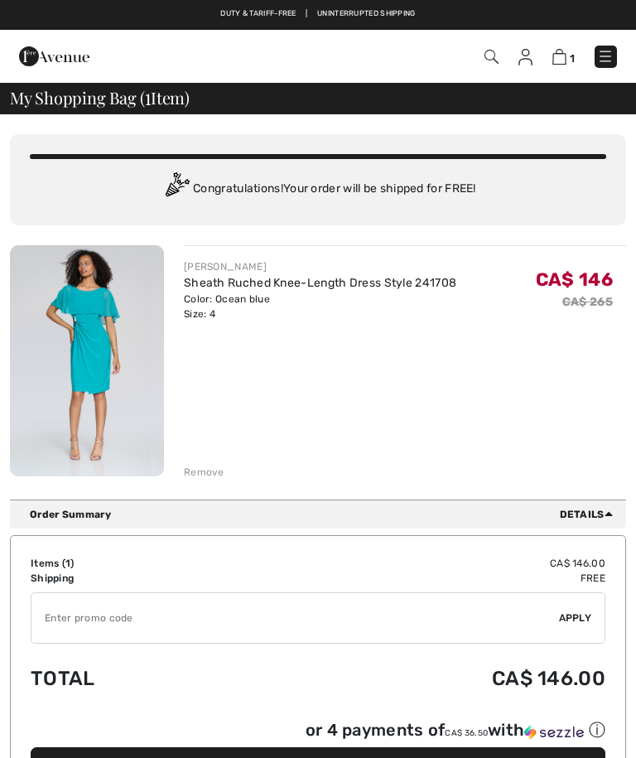
checkbox input "true"
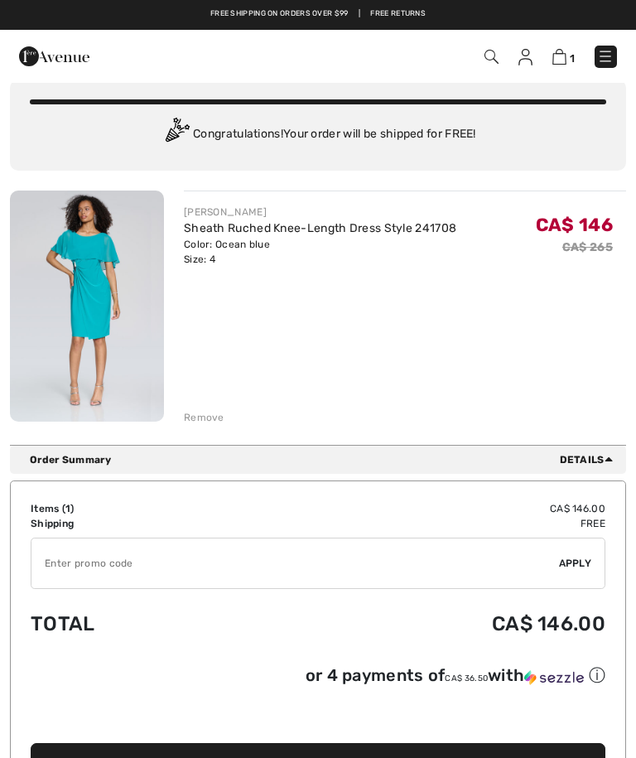
scroll to position [54, 0]
click at [95, 268] on img at bounding box center [87, 306] width 154 height 231
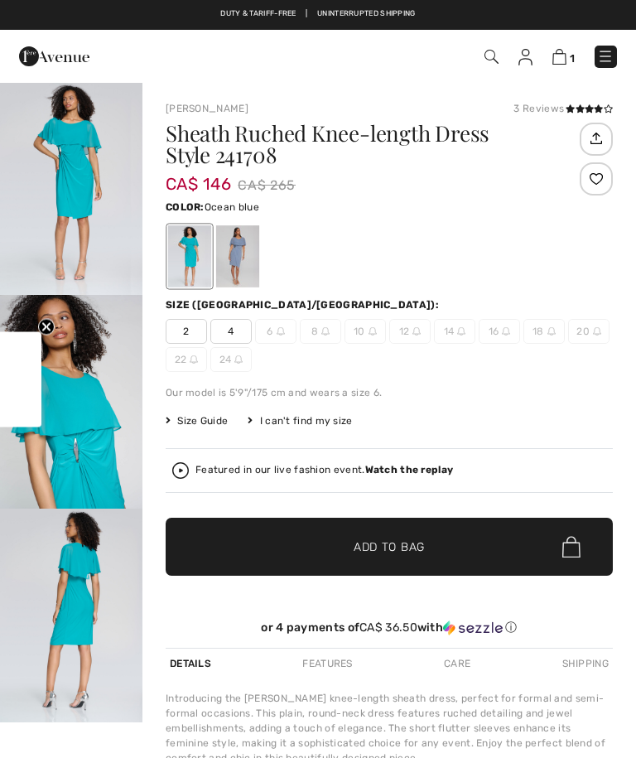
checkbox input "true"
click at [241, 328] on span "4" at bounding box center [230, 331] width 41 height 25
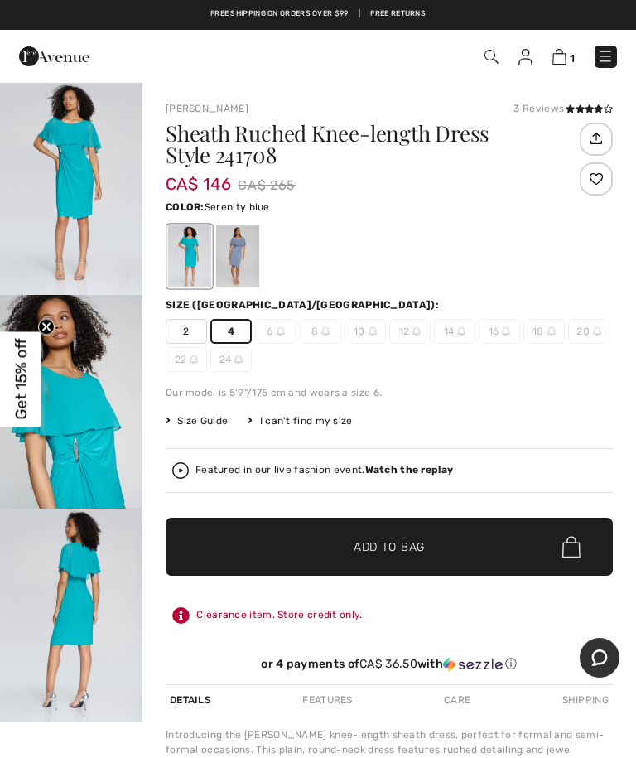
click at [245, 250] on div at bounding box center [237, 256] width 43 height 62
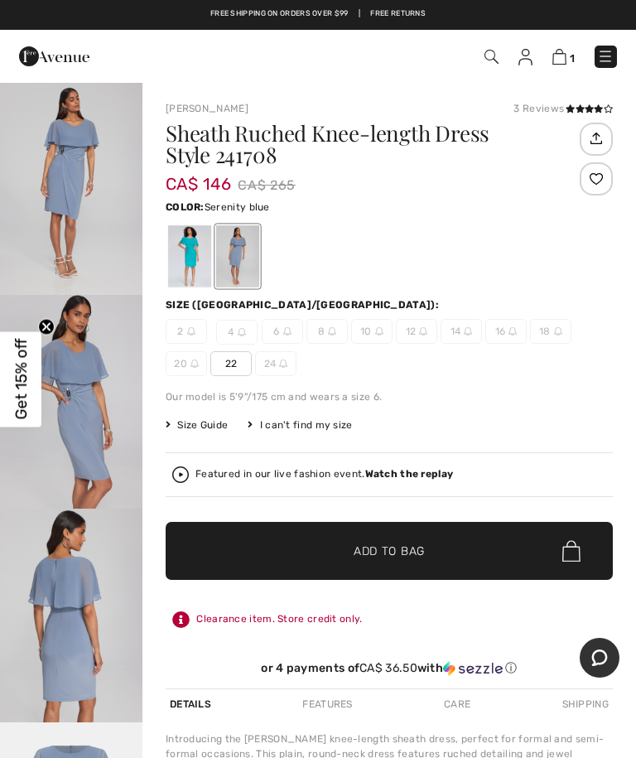
click at [197, 255] on div at bounding box center [189, 256] width 43 height 62
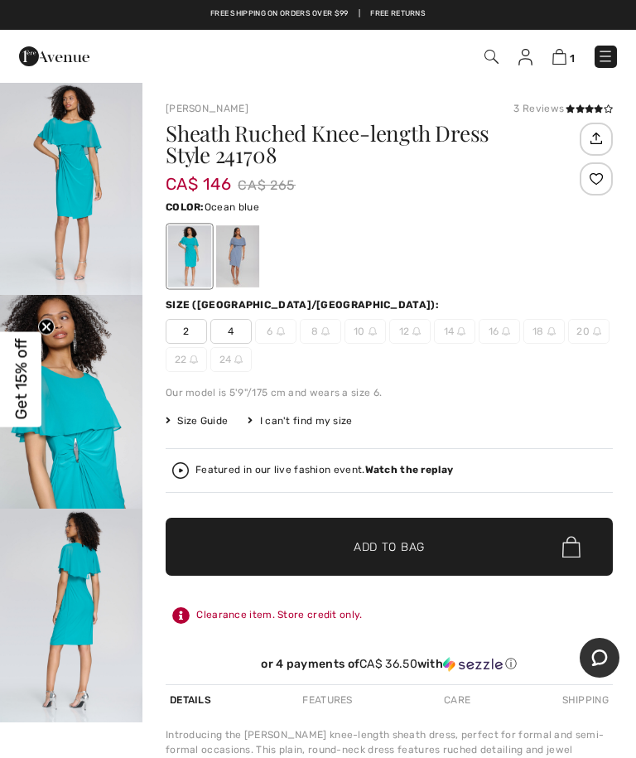
click at [70, 172] on img "1 / 3" at bounding box center [71, 188] width 142 height 214
click at [563, 54] on img at bounding box center [560, 57] width 14 height 16
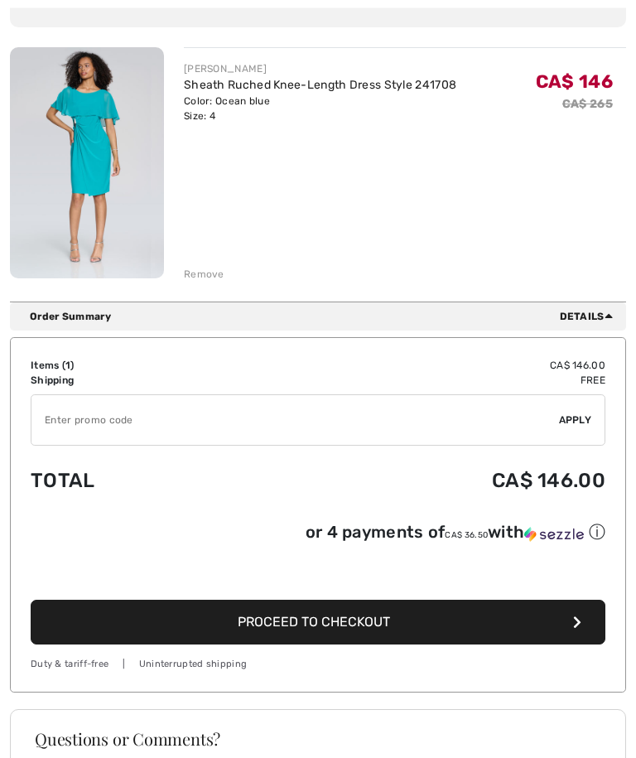
scroll to position [198, 0]
click at [441, 630] on button "Proceed to Checkout" at bounding box center [318, 622] width 575 height 45
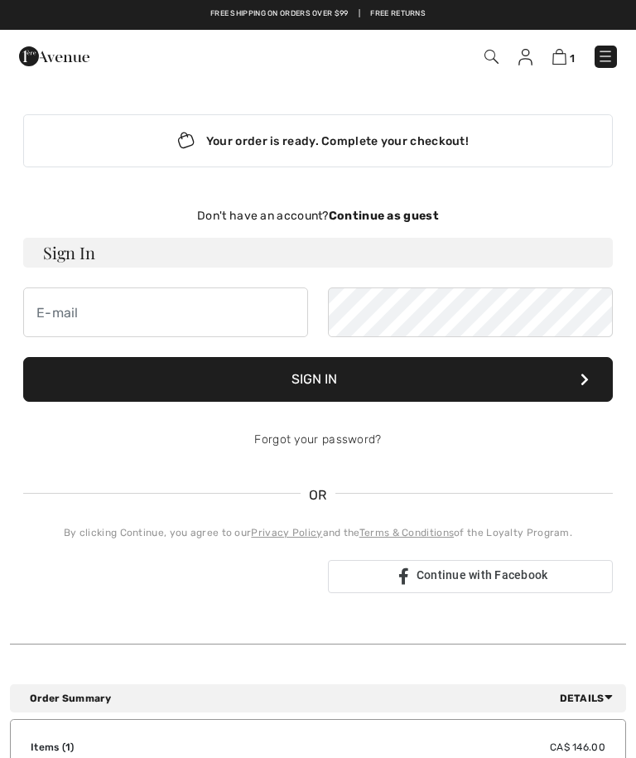
click at [388, 219] on strong "Continue as guest" at bounding box center [384, 216] width 110 height 14
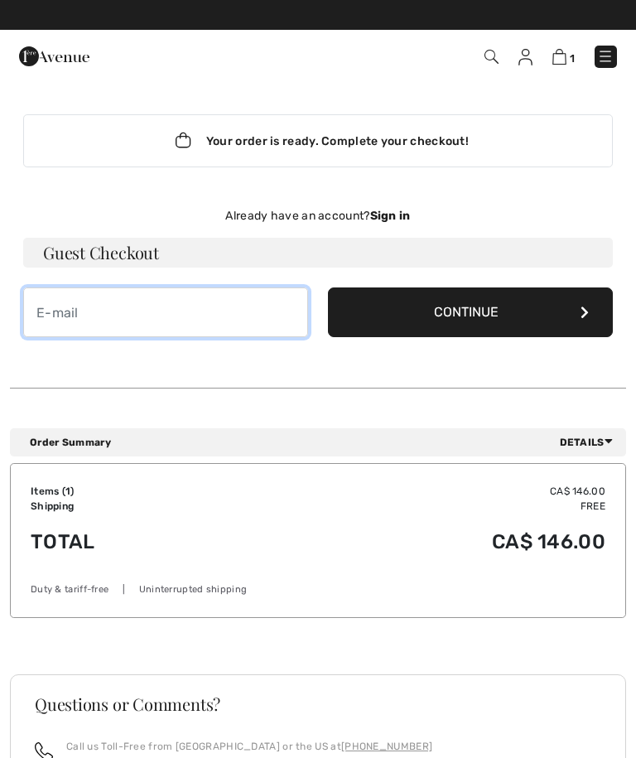
click at [63, 322] on input "email" at bounding box center [165, 312] width 285 height 50
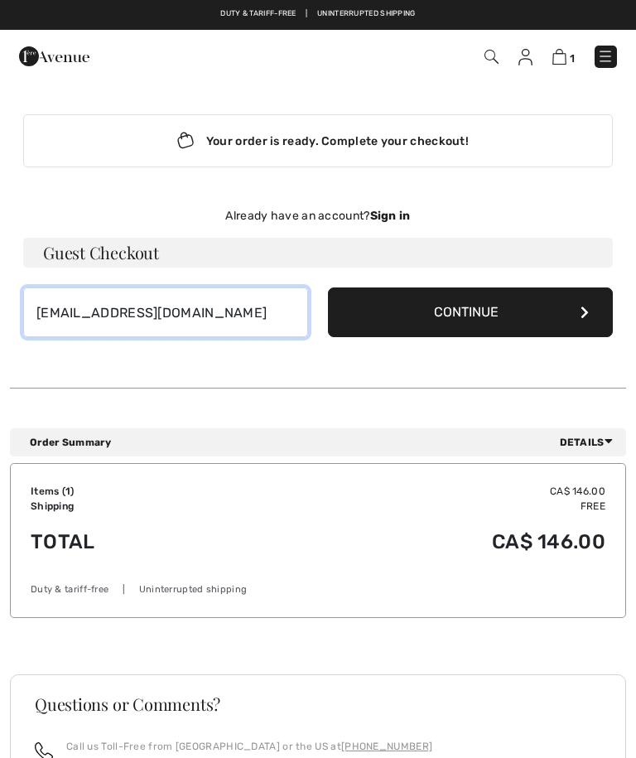
type input "alistairandfrances@gmail.com"
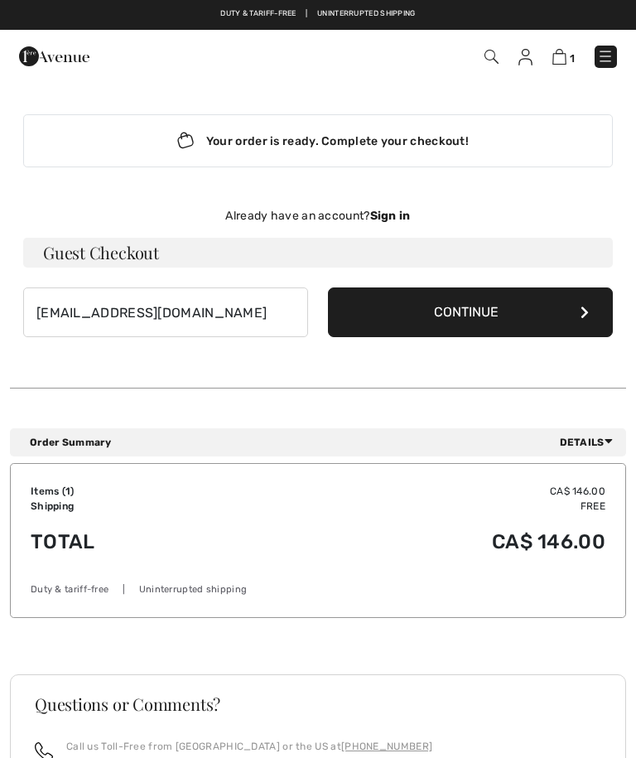
click at [529, 321] on button "Continue" at bounding box center [470, 312] width 285 height 50
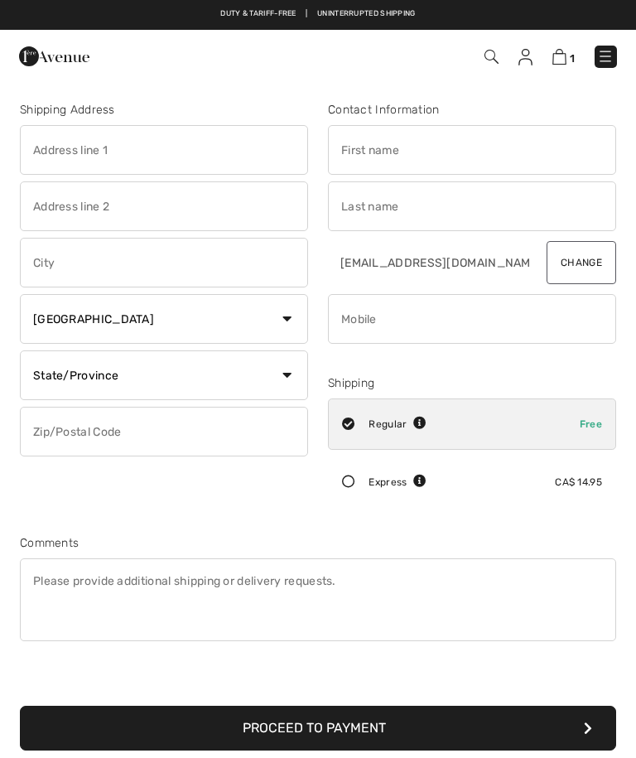
click at [141, 147] on input "text" at bounding box center [164, 150] width 288 height 50
type input "251 Huntsville Drive"
type input "Ottawa"
select select "ON"
type input "K2T0C5"
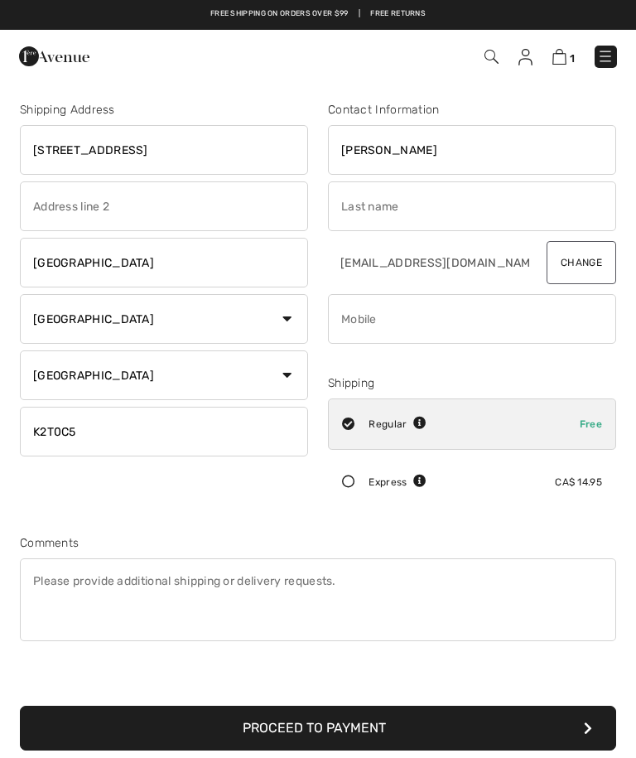
click at [403, 210] on input "text" at bounding box center [472, 206] width 288 height 50
type input "Frances"
type input "Hall"
click at [425, 327] on input "phone" at bounding box center [472, 319] width 288 height 50
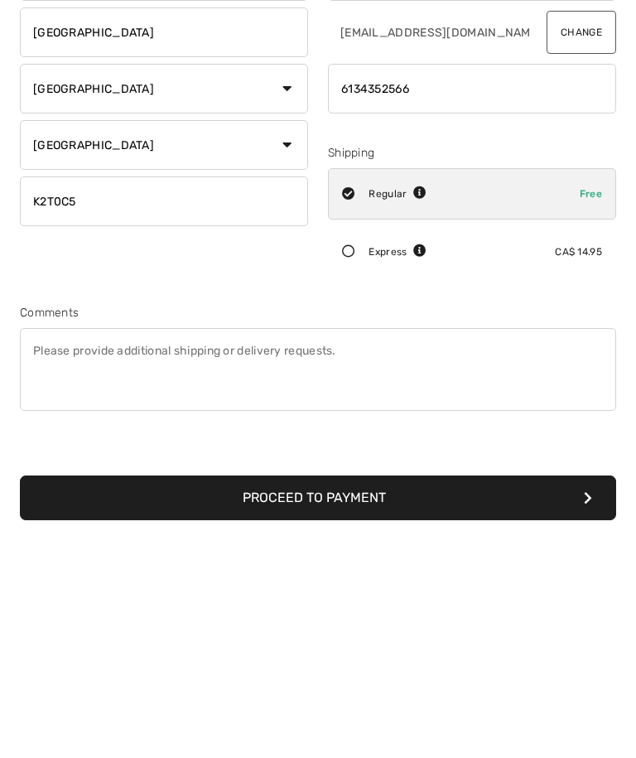
type input "6134352566"
click at [378, 706] on button "Proceed to Payment" at bounding box center [318, 728] width 597 height 45
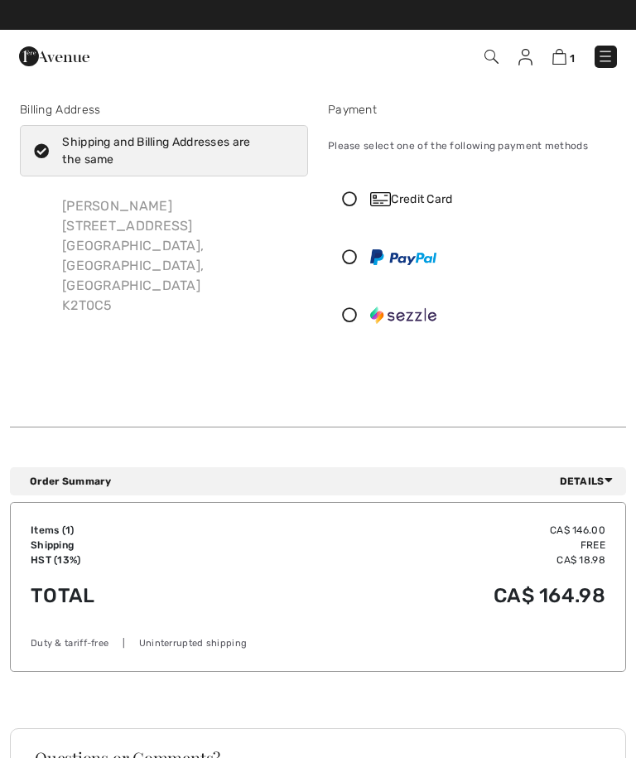
click at [427, 196] on div "Credit Card" at bounding box center [487, 199] width 234 height 17
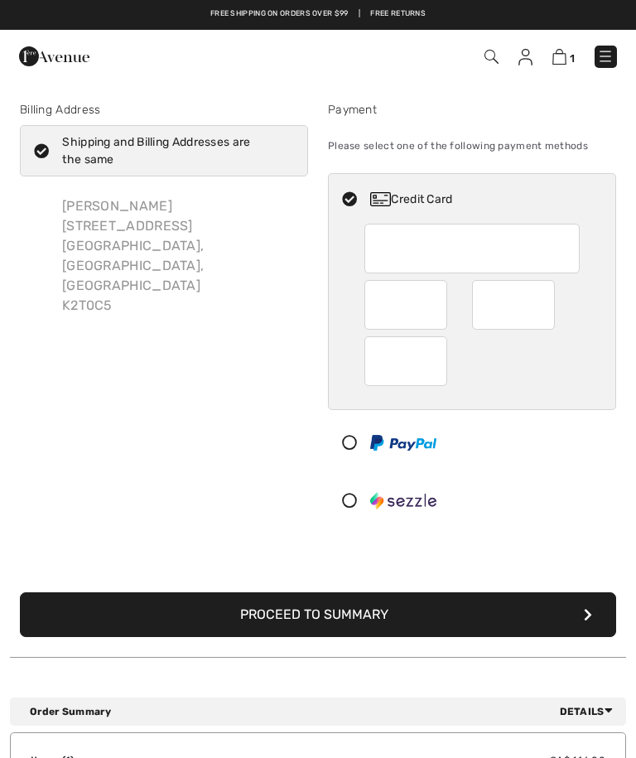
click at [370, 611] on button "Proceed to Summary" at bounding box center [318, 614] width 597 height 45
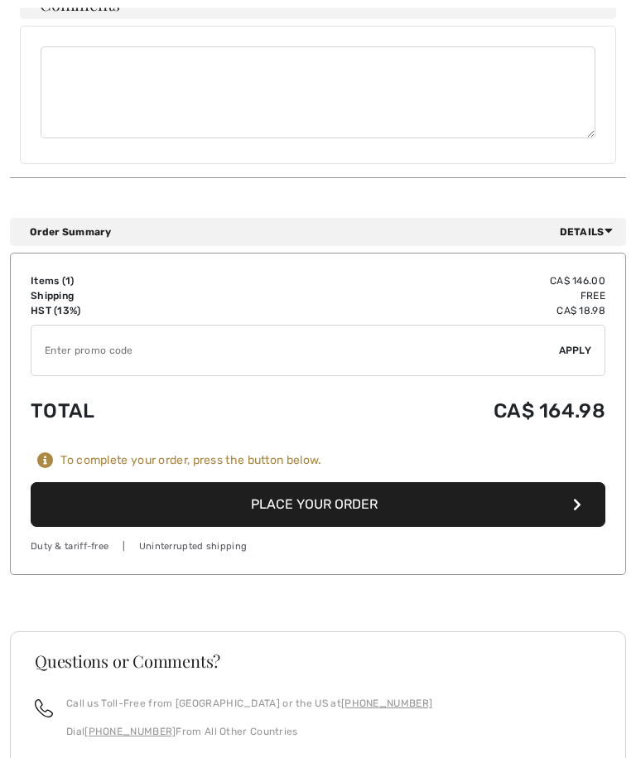
scroll to position [1148, 0]
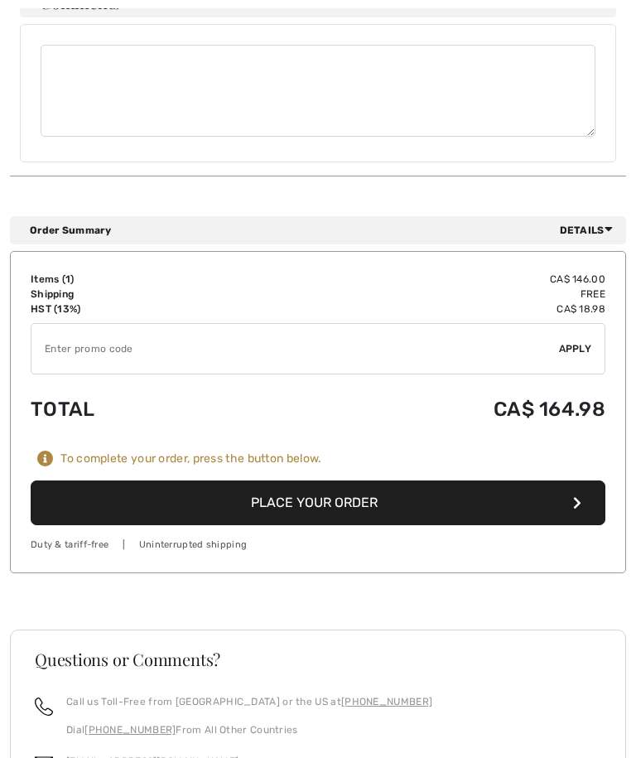
click at [397, 481] on button "Place Your Order" at bounding box center [318, 503] width 575 height 45
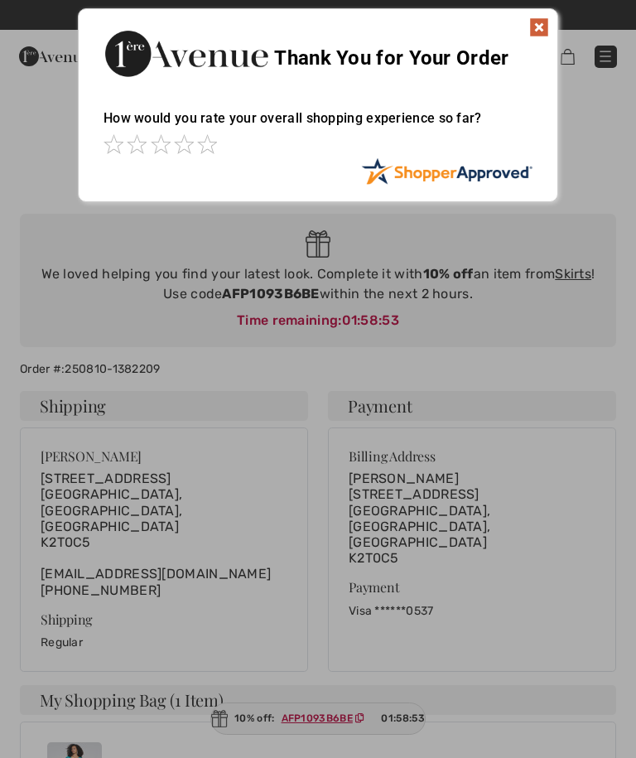
click at [535, 27] on img at bounding box center [539, 27] width 20 height 20
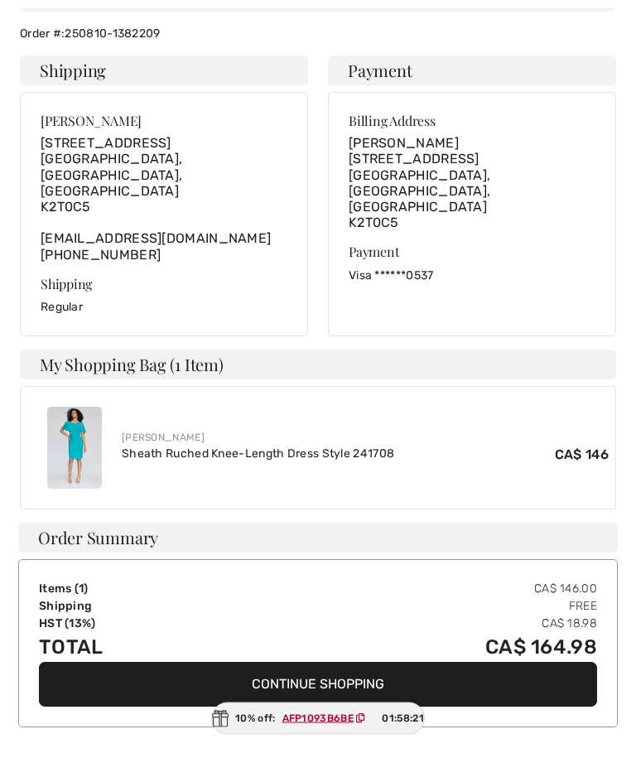
scroll to position [336, 0]
click at [87, 408] on img at bounding box center [74, 448] width 55 height 82
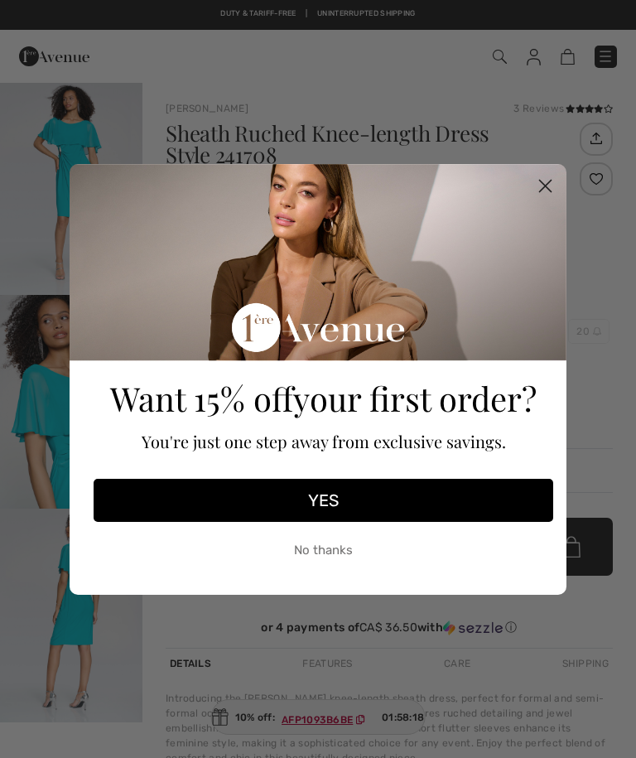
checkbox input "true"
click at [552, 181] on circle "Close dialog" at bounding box center [545, 184] width 27 height 27
